Goal: Information Seeking & Learning: Learn about a topic

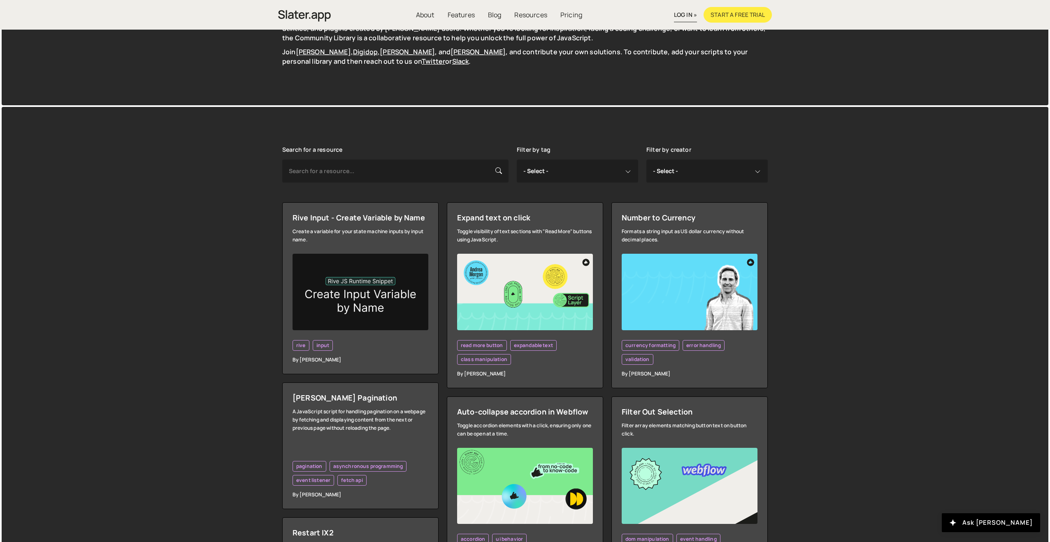
scroll to position [107, 0]
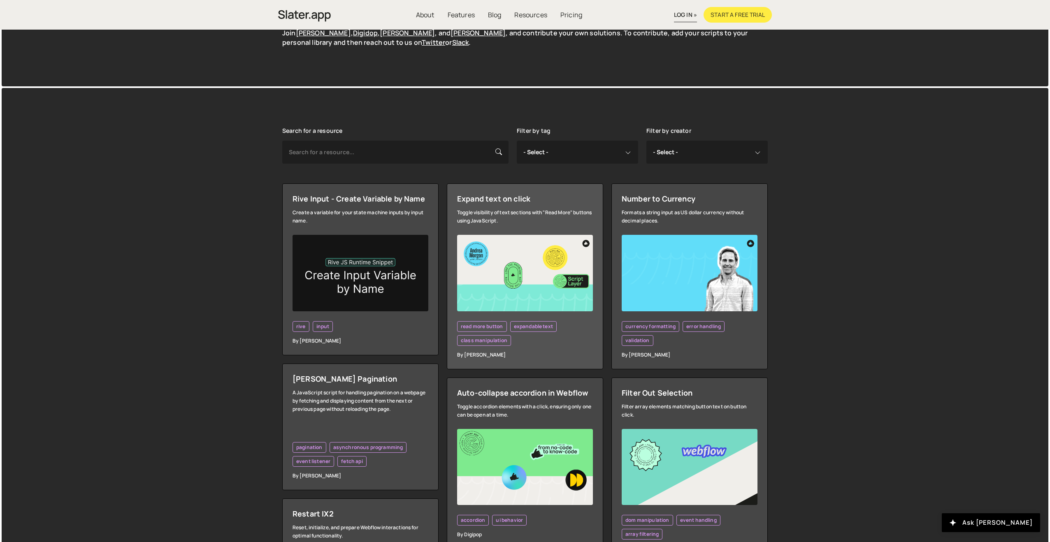
click at [527, 267] on img at bounding box center [525, 273] width 136 height 77
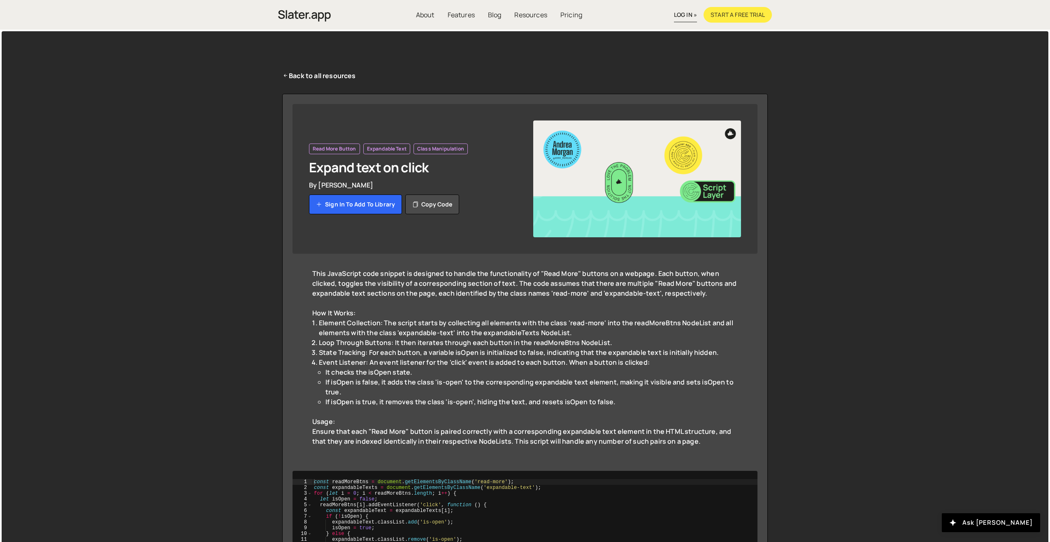
scroll to position [12, 0]
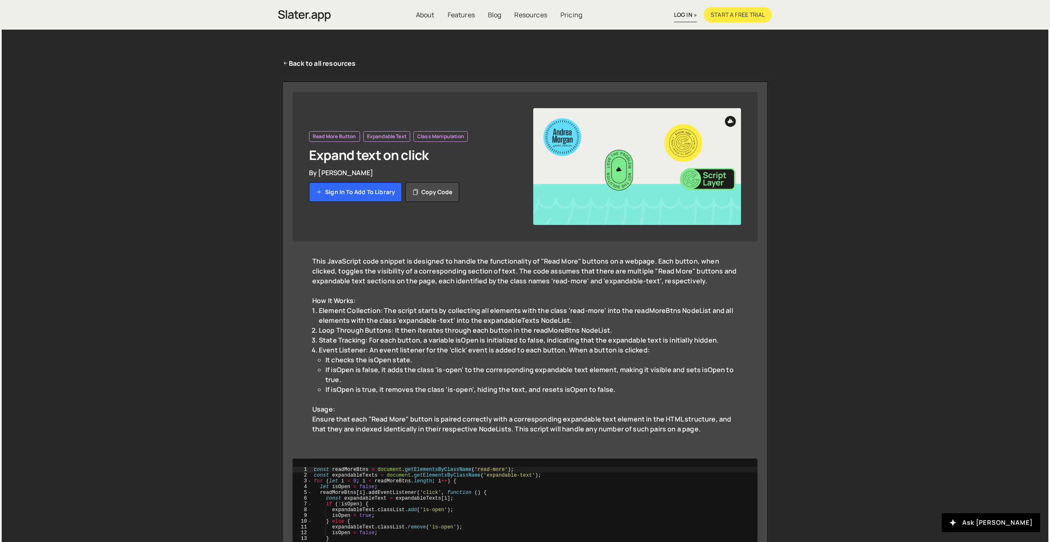
click at [667, 152] on img at bounding box center [637, 166] width 208 height 117
click at [680, 146] on img at bounding box center [637, 166] width 208 height 117
click at [633, 170] on img at bounding box center [637, 166] width 208 height 117
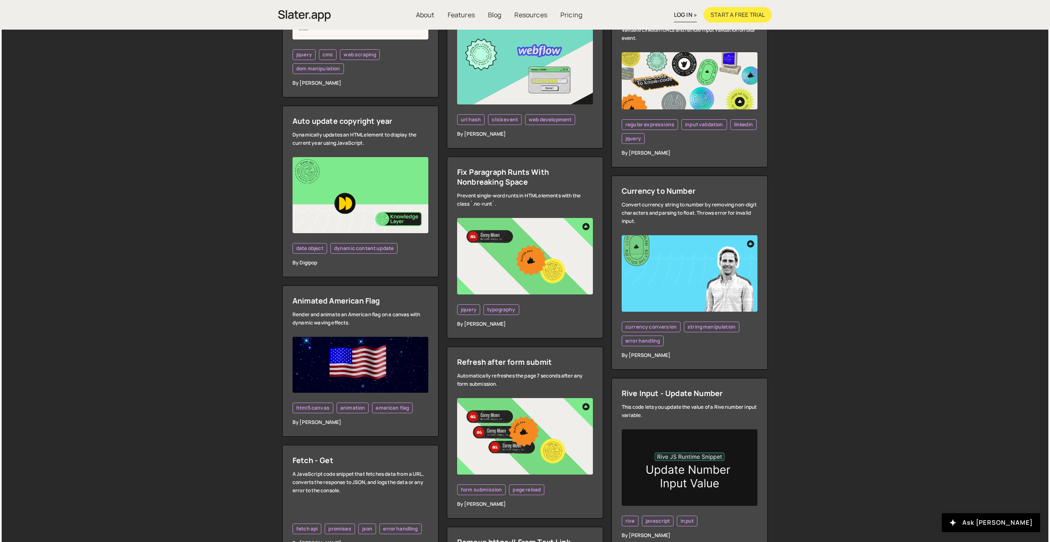
scroll to position [916, 0]
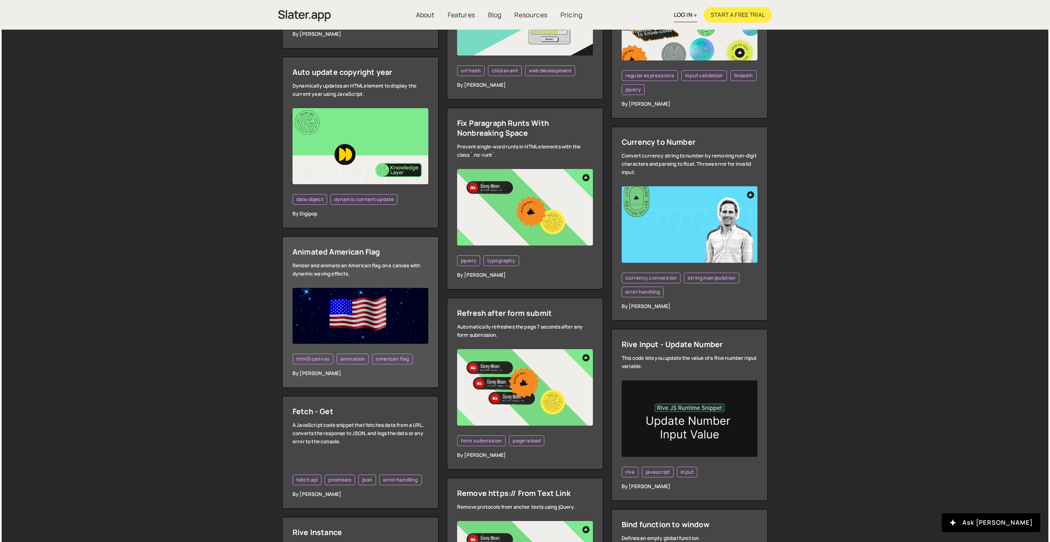
click at [339, 294] on img at bounding box center [361, 316] width 136 height 56
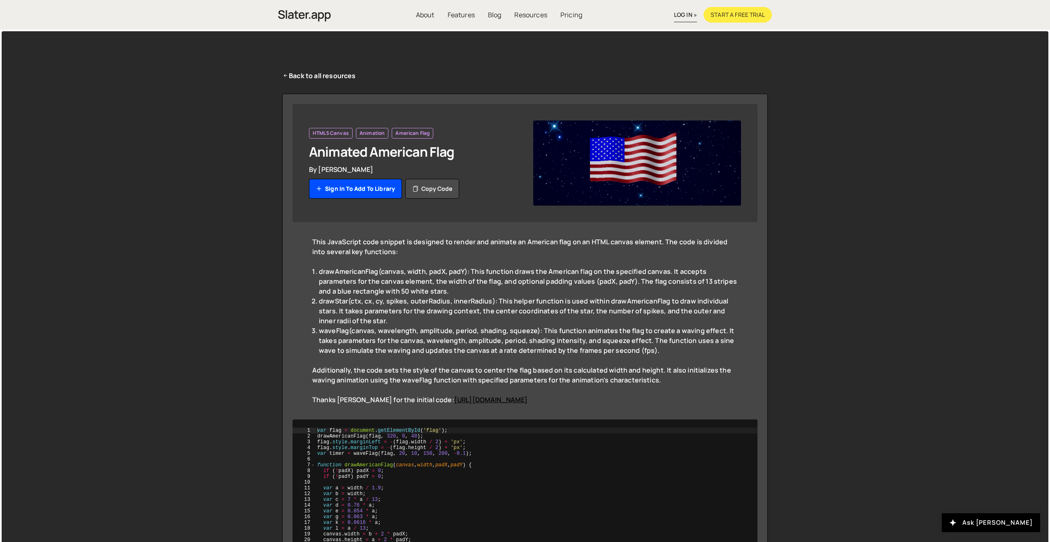
click at [657, 172] on img at bounding box center [637, 163] width 208 height 85
click at [570, 16] on link "Pricing" at bounding box center [570, 15] width 35 height 16
